Goal: Transaction & Acquisition: Purchase product/service

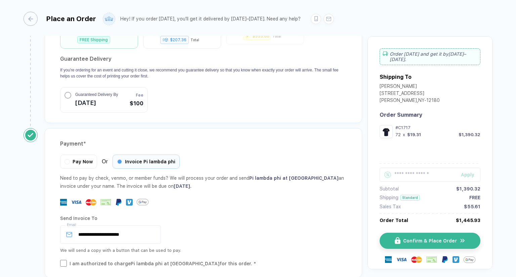
scroll to position [686, 0]
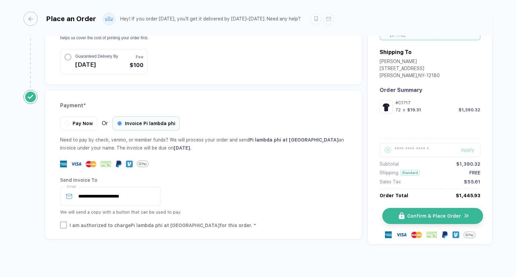
click at [420, 216] on button "Confirm & Place Order" at bounding box center [432, 216] width 101 height 16
